Goal: Task Accomplishment & Management: Manage account settings

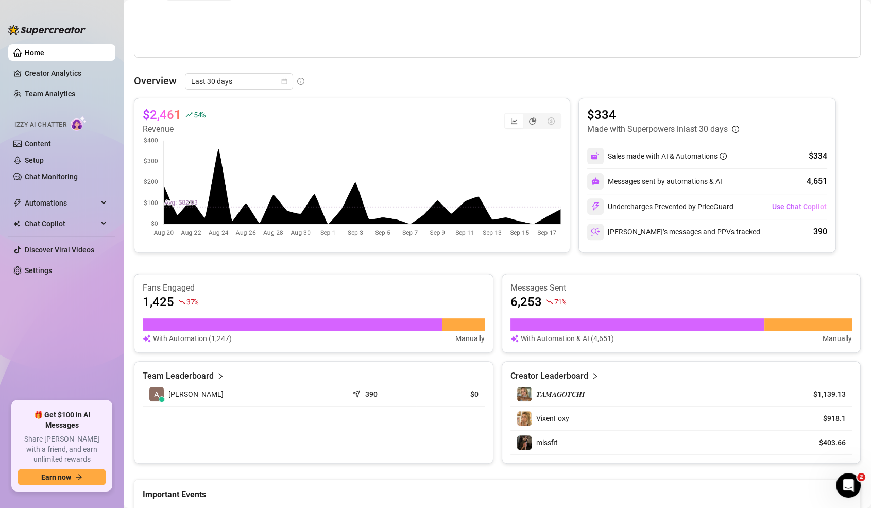
scroll to position [224, 0]
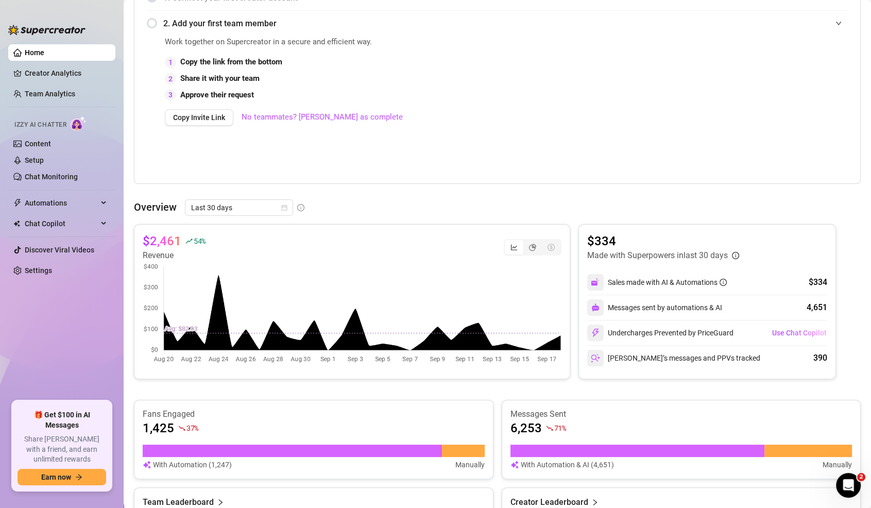
click at [273, 206] on span "Last 30 days" at bounding box center [239, 207] width 96 height 15
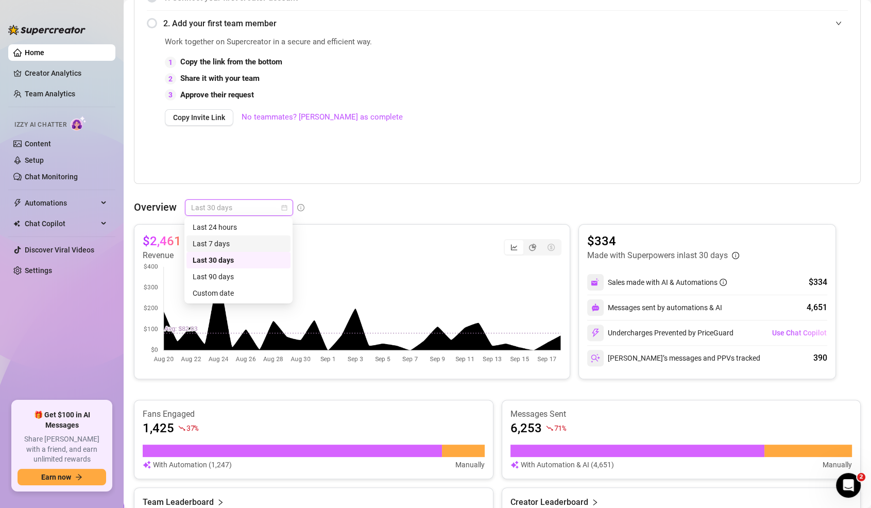
click at [253, 243] on div "Last 7 days" at bounding box center [239, 243] width 92 height 11
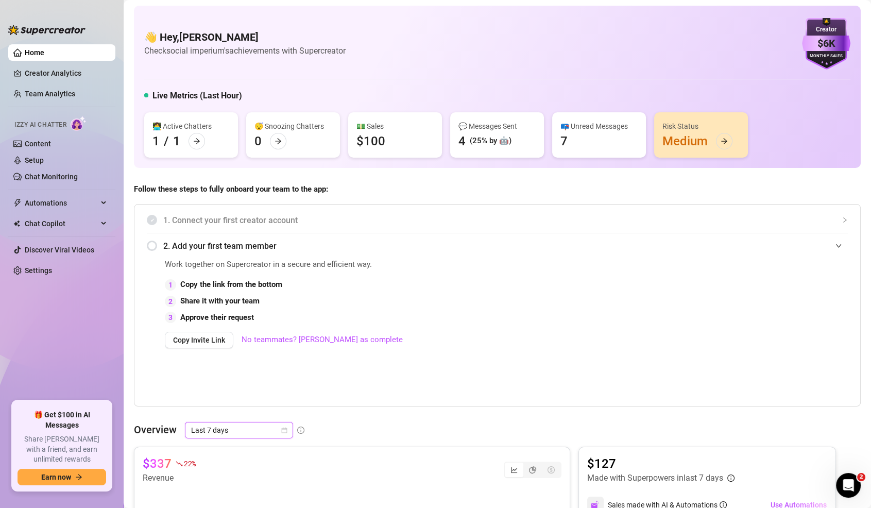
scroll to position [0, 0]
